Goal: Task Accomplishment & Management: Manage account settings

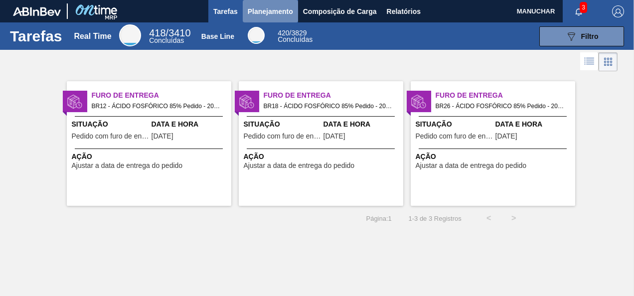
click at [263, 12] on span "Planejamento" at bounding box center [270, 11] width 45 height 12
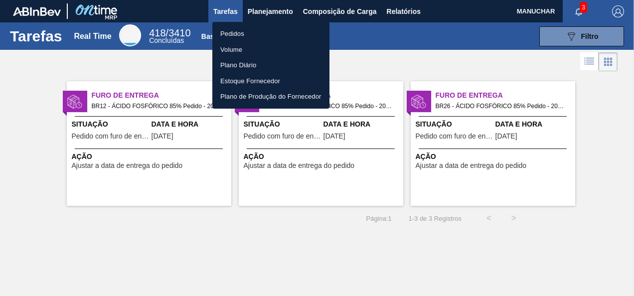
click at [230, 34] on li "Pedidos" at bounding box center [270, 34] width 117 height 16
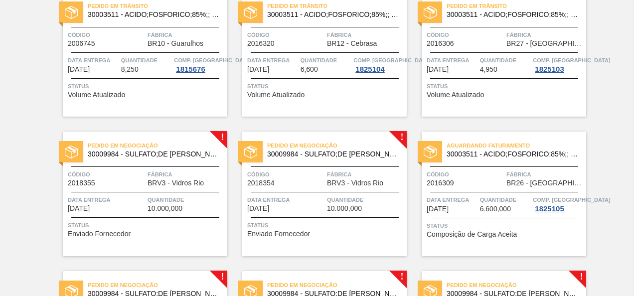
scroll to position [654, 0]
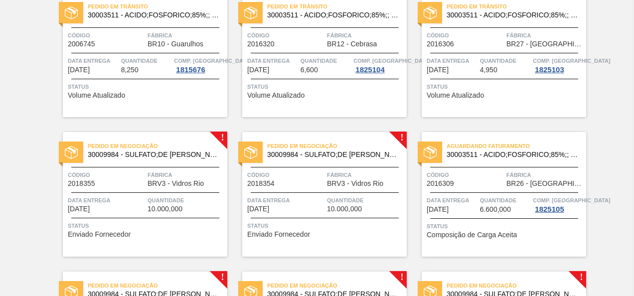
click at [170, 149] on span "Pedido em Negociação" at bounding box center [157, 146] width 139 height 10
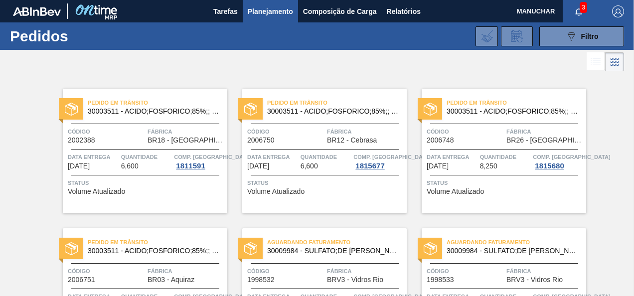
click at [614, 7] on img "button" at bounding box center [618, 11] width 12 height 12
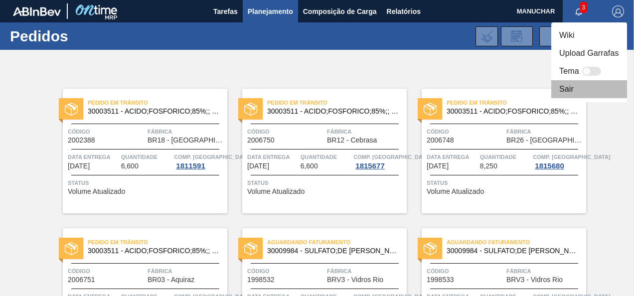
click at [569, 87] on li "Sair" at bounding box center [589, 89] width 76 height 18
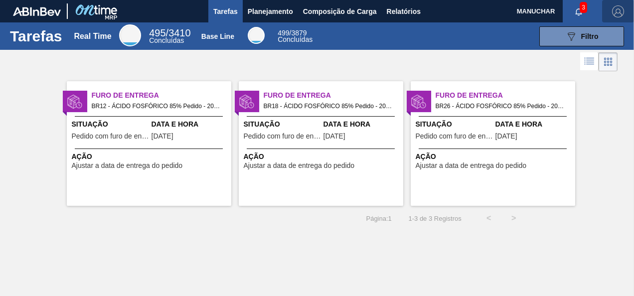
click at [617, 12] on img "button" at bounding box center [618, 11] width 12 height 12
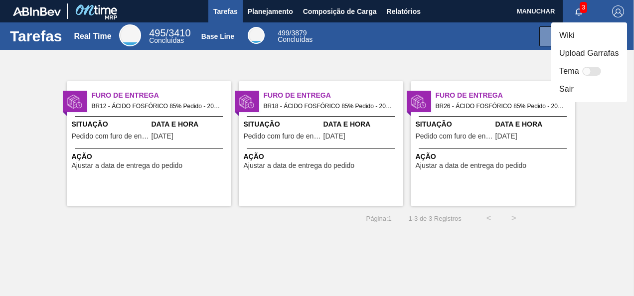
click at [568, 90] on li "Sair" at bounding box center [589, 89] width 76 height 18
